Goal: Task Accomplishment & Management: Use online tool/utility

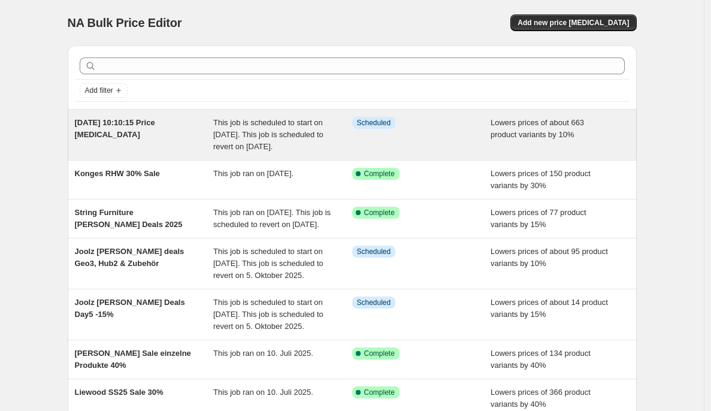
click at [116, 125] on span "[DATE] 10:10:15 Price [MEDICAL_DATA]" at bounding box center [115, 128] width 80 height 21
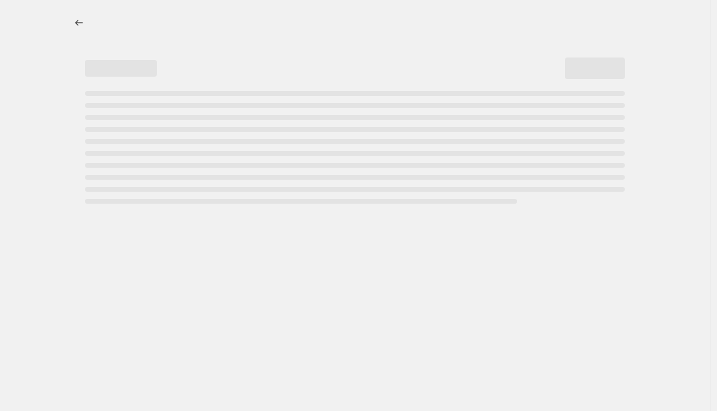
select select "percentage"
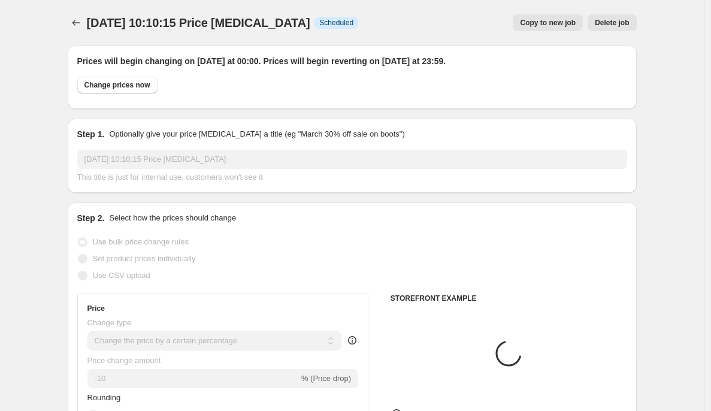
select select "collection"
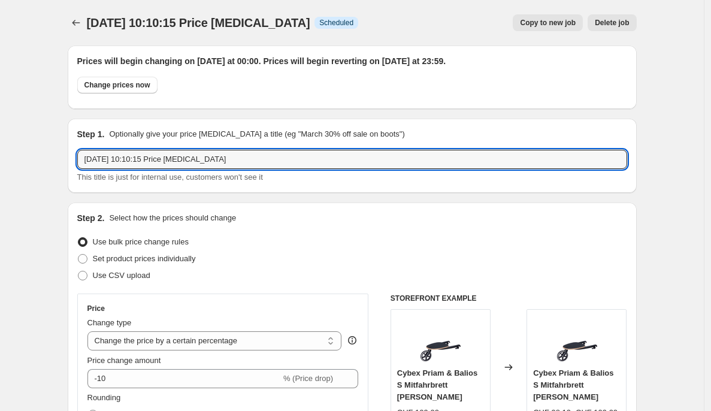
drag, startPoint x: 271, startPoint y: 154, endPoint x: 37, endPoint y: 165, distance: 234.3
type input "C"
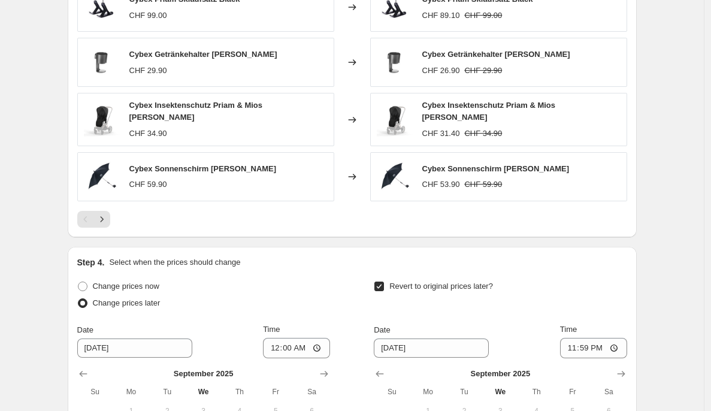
scroll to position [1335, 0]
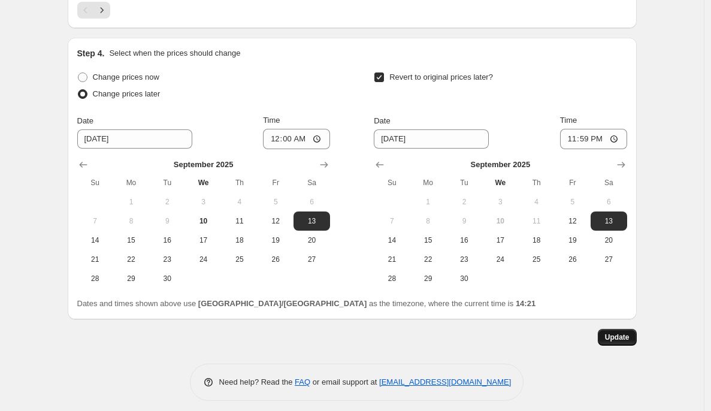
type input "-10% Cybex Day Rabatt"
click at [621, 329] on button "Update" at bounding box center [616, 337] width 39 height 17
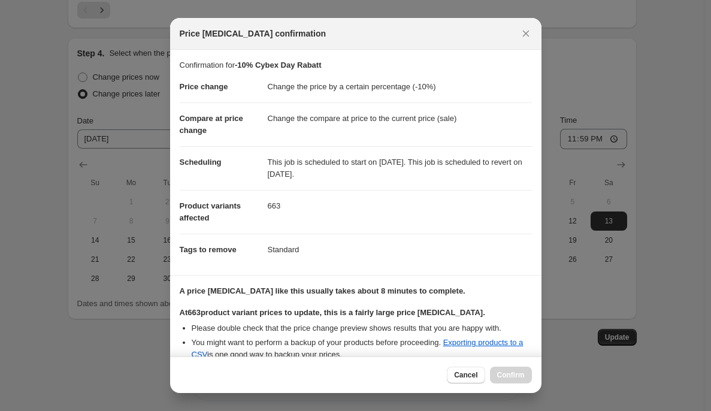
click at [509, 374] on div "Cancel Confirm" at bounding box center [489, 374] width 84 height 17
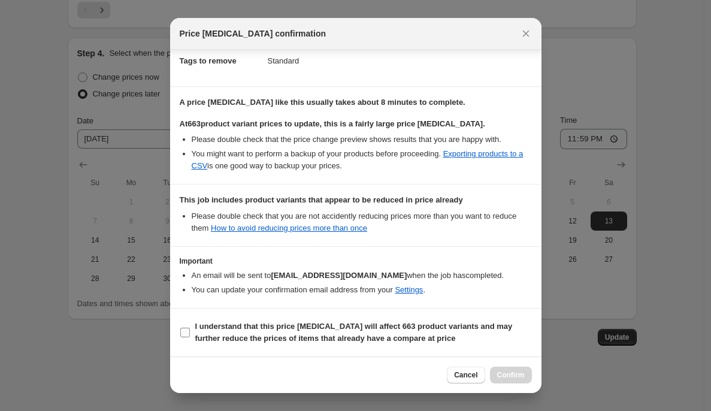
click at [190, 336] on label "I understand that this price [MEDICAL_DATA] will affect 663 product variants an…" at bounding box center [356, 332] width 352 height 29
click at [190, 336] on input "I understand that this price [MEDICAL_DATA] will affect 663 product variants an…" at bounding box center [185, 332] width 10 height 10
checkbox input "true"
click at [515, 378] on span "Confirm" at bounding box center [511, 375] width 28 height 10
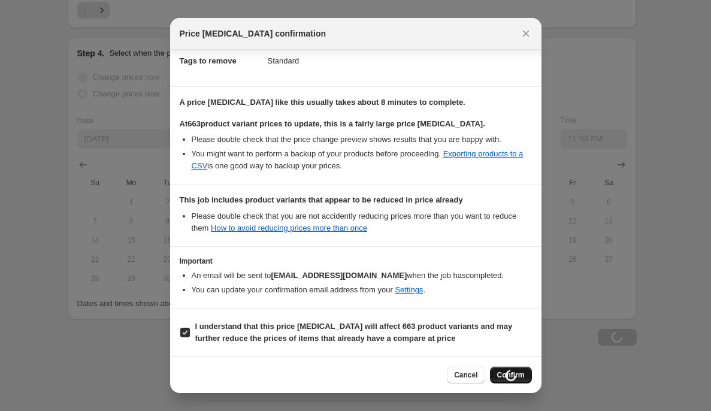
scroll to position [1335, 0]
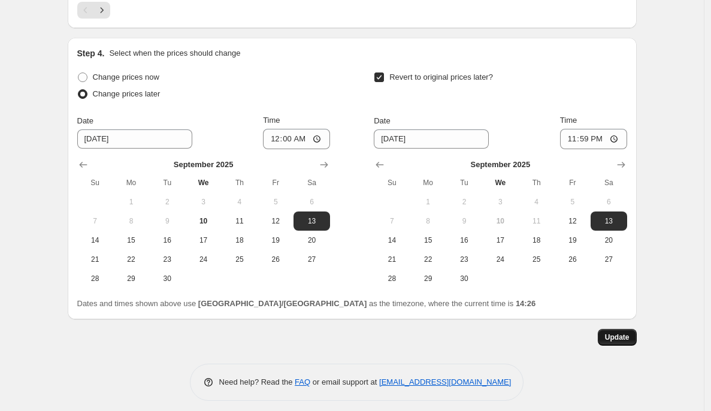
click at [606, 329] on button "Update" at bounding box center [616, 337] width 39 height 17
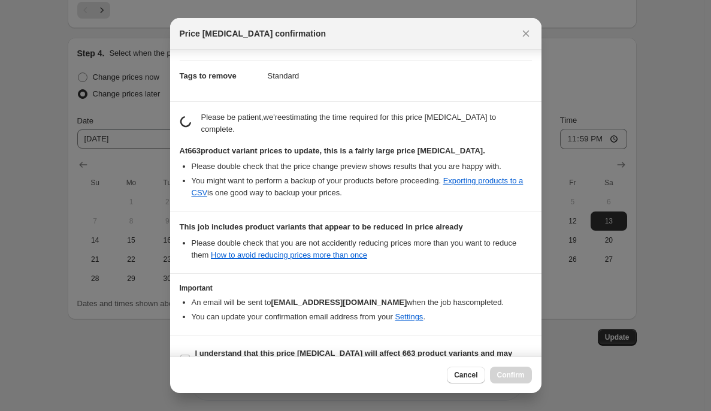
scroll to position [201, 0]
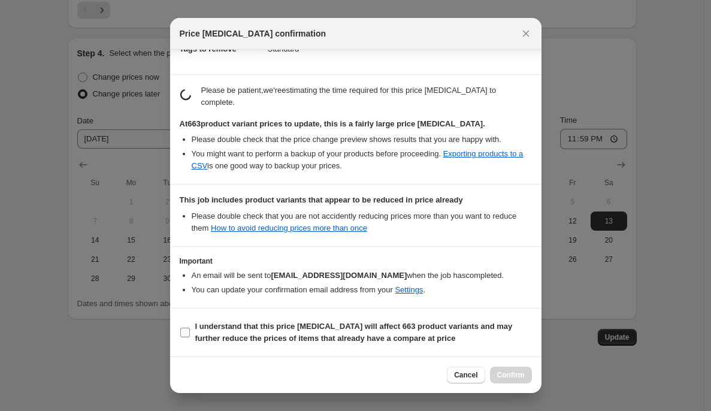
click at [184, 333] on input "I understand that this price [MEDICAL_DATA] will affect 663 product variants an…" at bounding box center [185, 332] width 10 height 10
checkbox input "true"
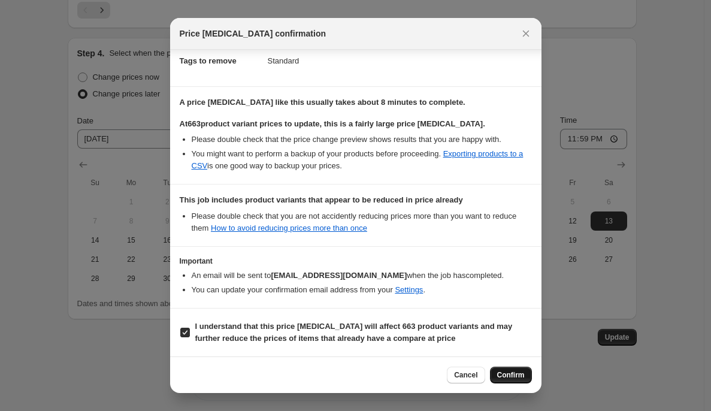
scroll to position [189, 0]
click at [523, 374] on span "Confirm" at bounding box center [511, 375] width 28 height 10
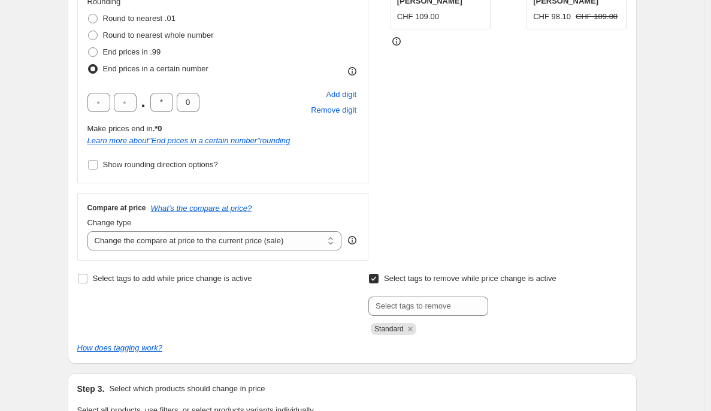
scroll to position [0, 0]
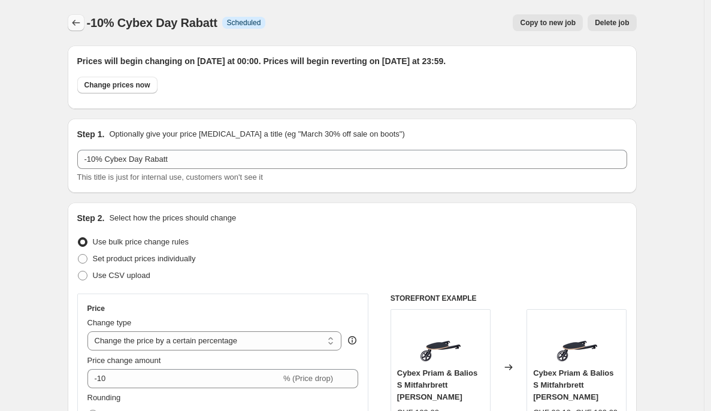
click at [73, 16] on button "Price change jobs" at bounding box center [76, 22] width 17 height 17
